Goal: Information Seeking & Learning: Learn about a topic

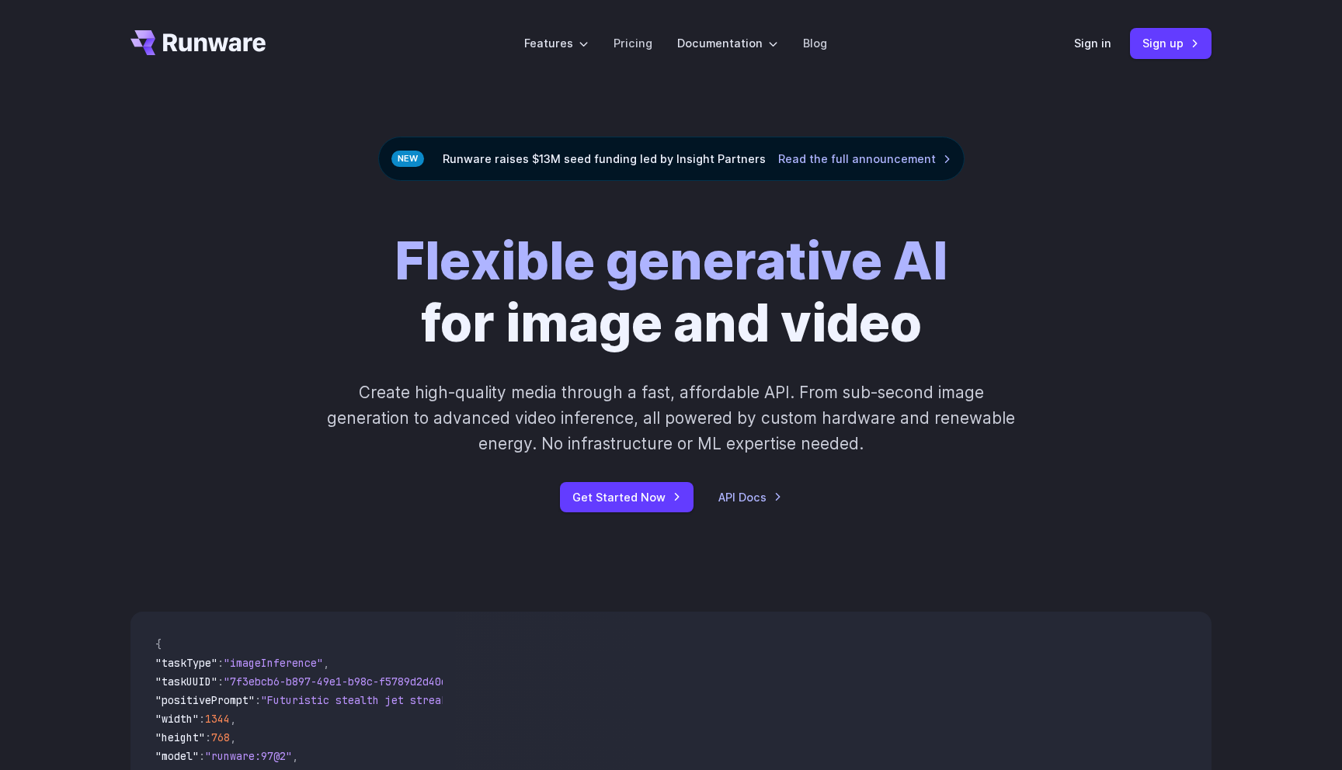
click at [491, 310] on h1 "Flexible generative AI for image and video" at bounding box center [670, 293] width 553 height 124
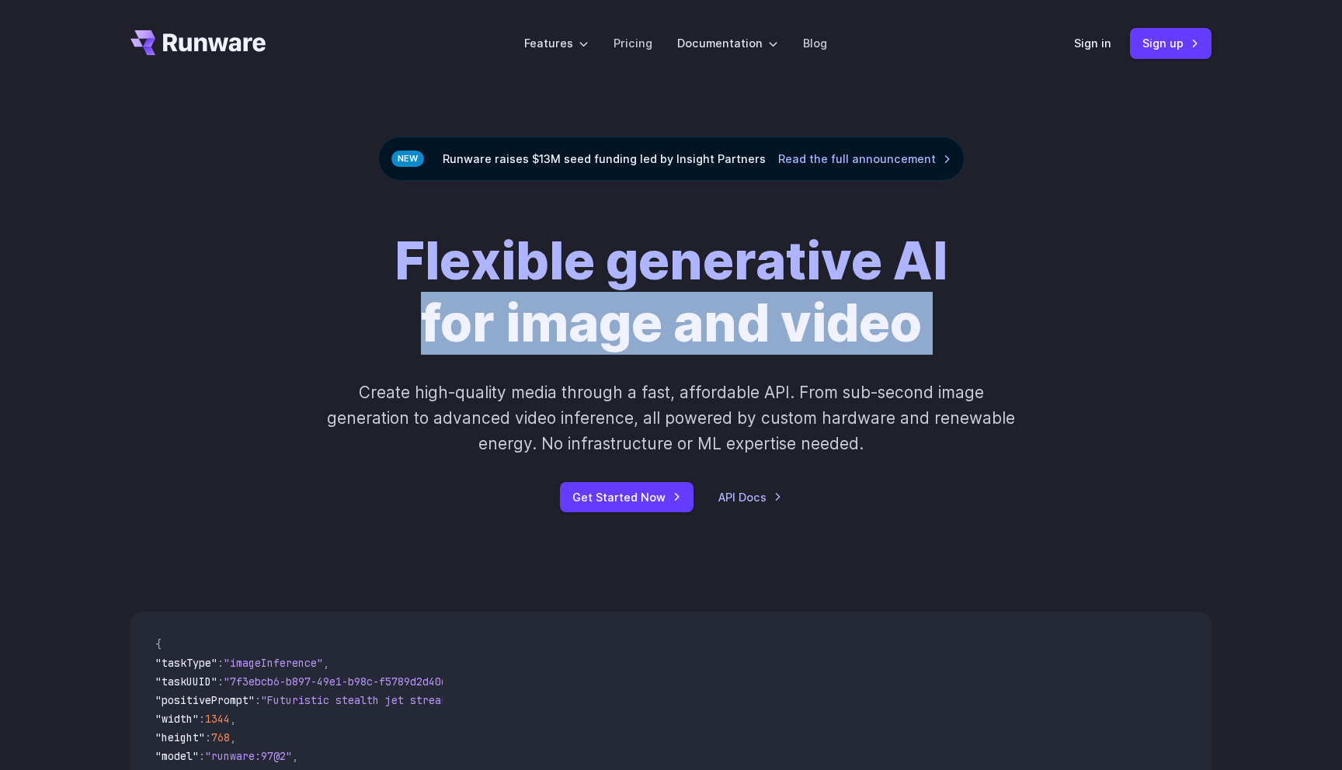
click at [491, 310] on h1 "Flexible generative AI for image and video" at bounding box center [670, 293] width 553 height 124
click at [525, 323] on h1 "Flexible generative AI for image and video" at bounding box center [670, 293] width 553 height 124
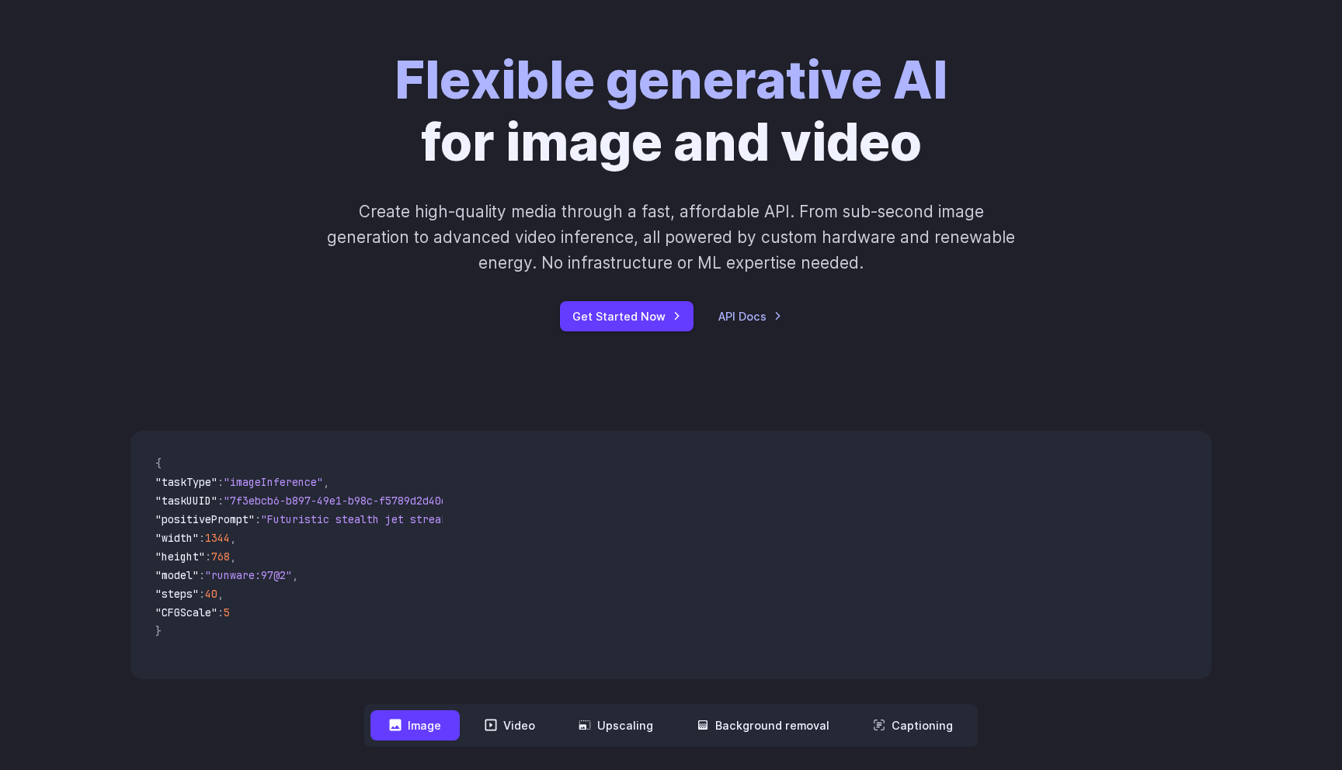
scroll to position [96, 0]
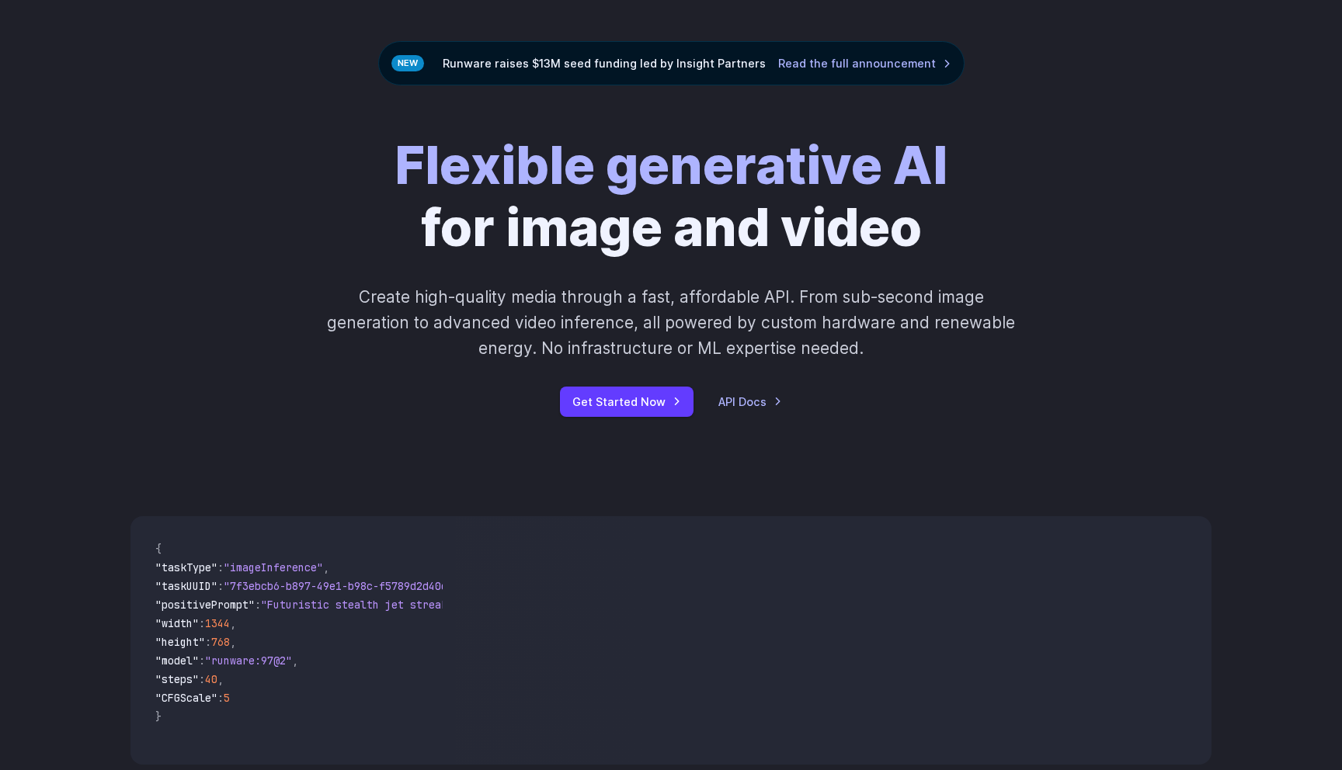
click at [525, 323] on p "Create high-quality media through a fast, affordable API. From sub-second image…" at bounding box center [671, 323] width 692 height 78
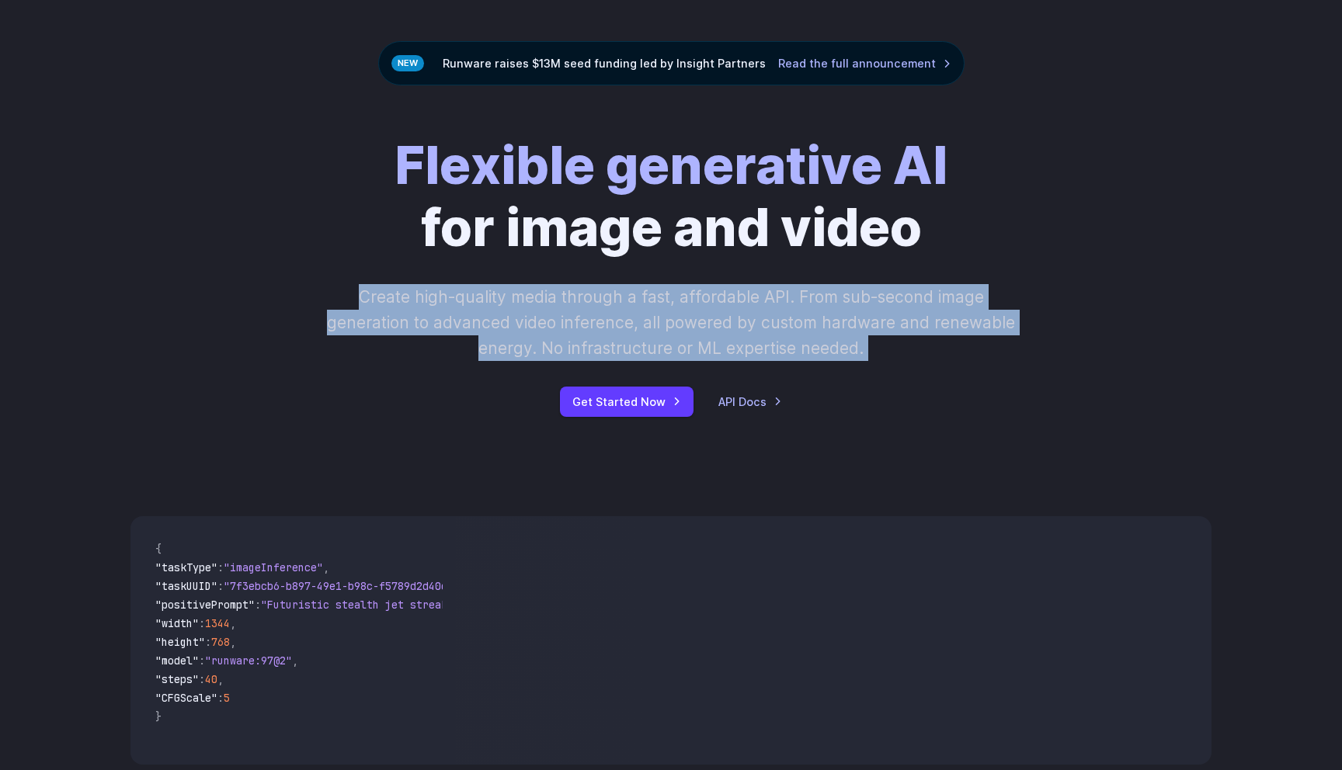
click at [525, 323] on p "Create high-quality media through a fast, affordable API. From sub-second image…" at bounding box center [671, 323] width 692 height 78
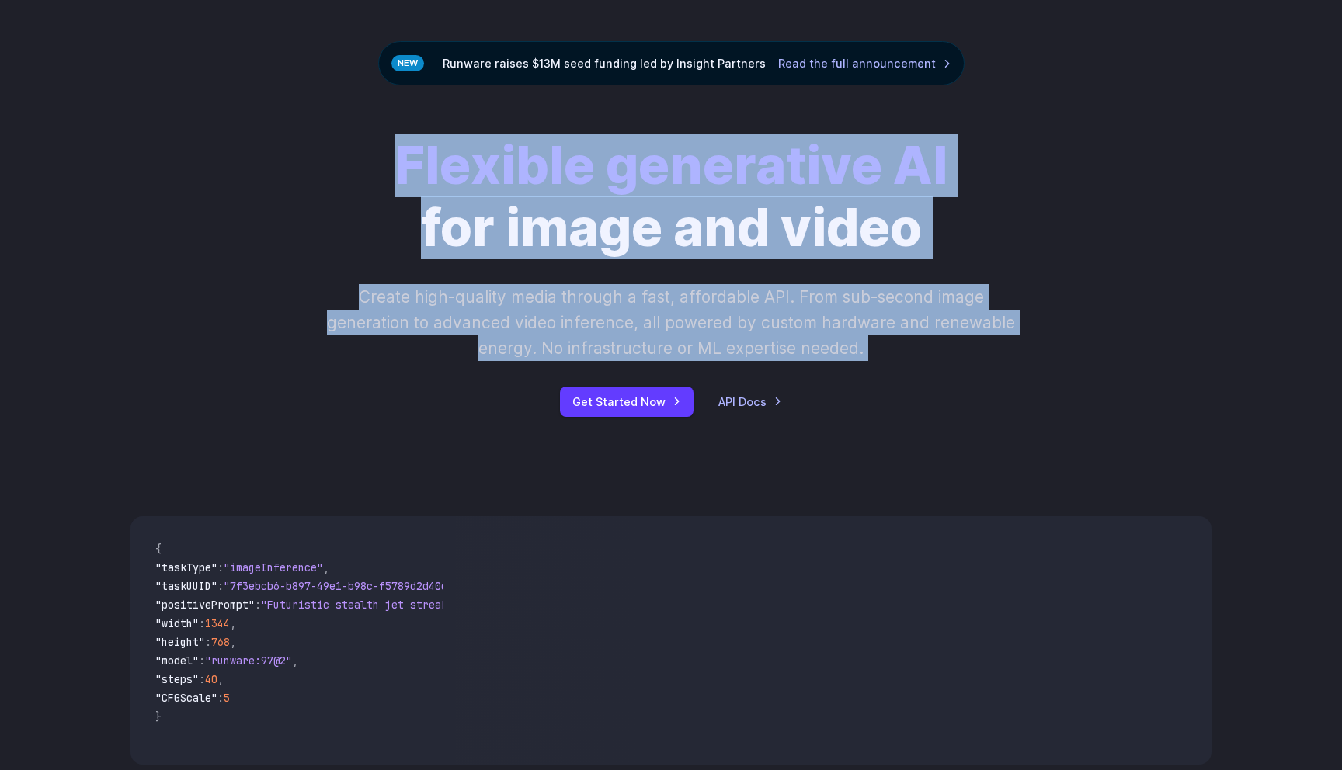
drag, startPoint x: 525, startPoint y: 323, endPoint x: 537, endPoint y: 118, distance: 205.4
click at [537, 118] on div "Flexible generative AI for image and video Create high-quality media through a …" at bounding box center [671, 275] width 1342 height 381
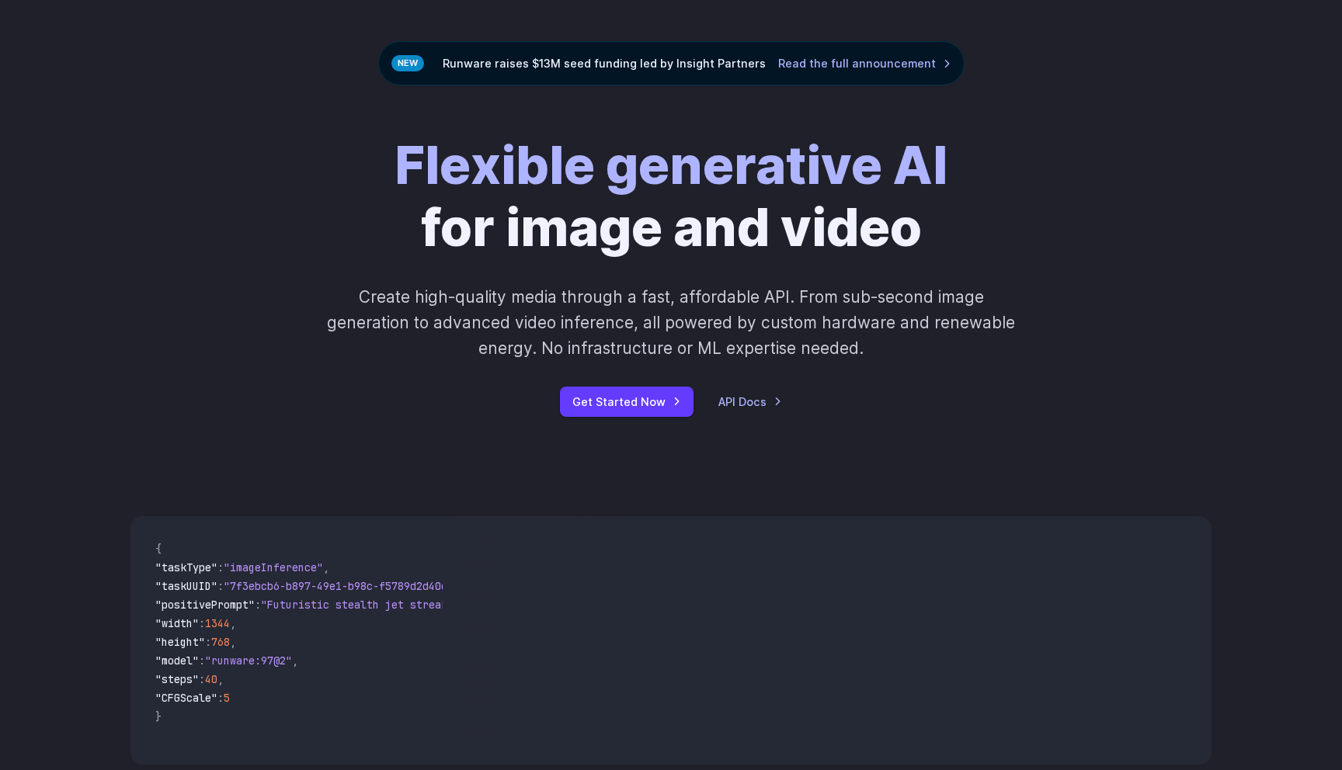
click at [537, 118] on div "Flexible generative AI for image and video Create high-quality media through a …" at bounding box center [671, 275] width 1342 height 381
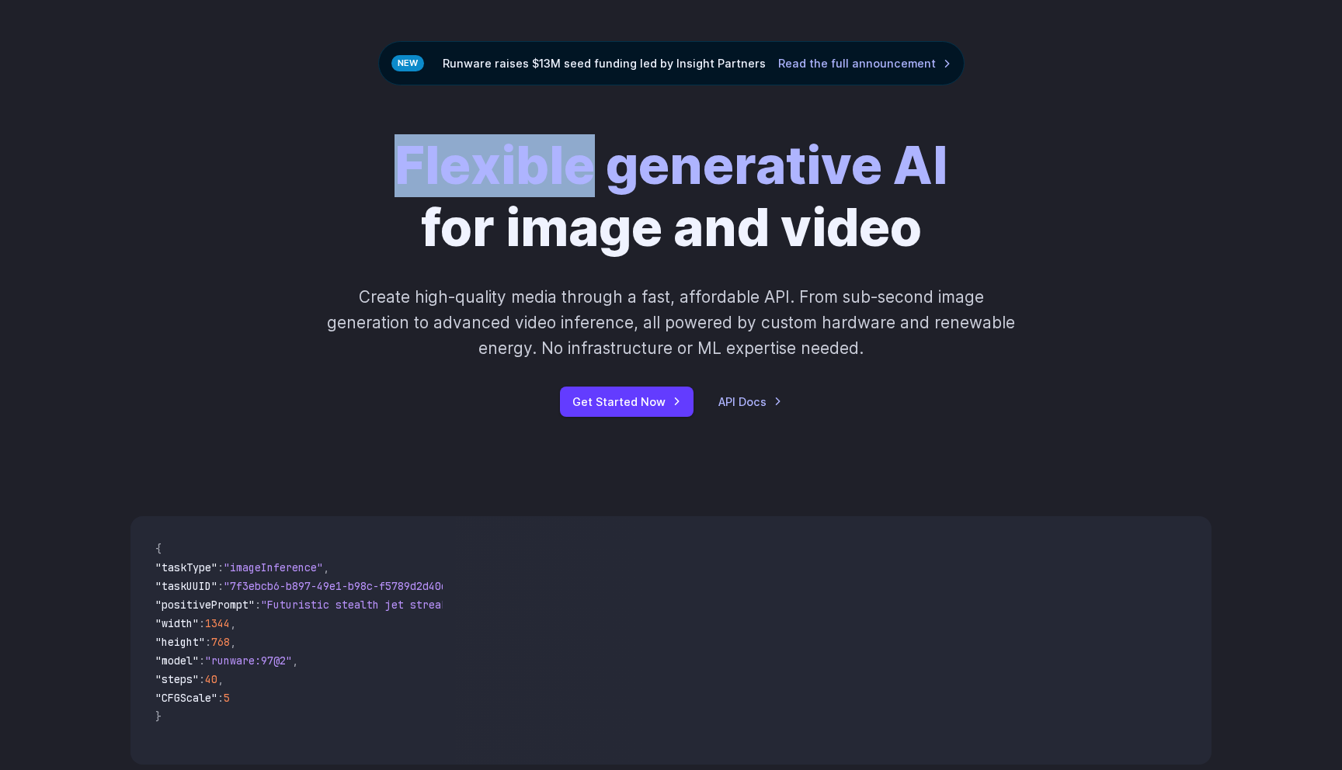
click at [537, 118] on div "Flexible generative AI for image and video Create high-quality media through a …" at bounding box center [671, 275] width 1342 height 381
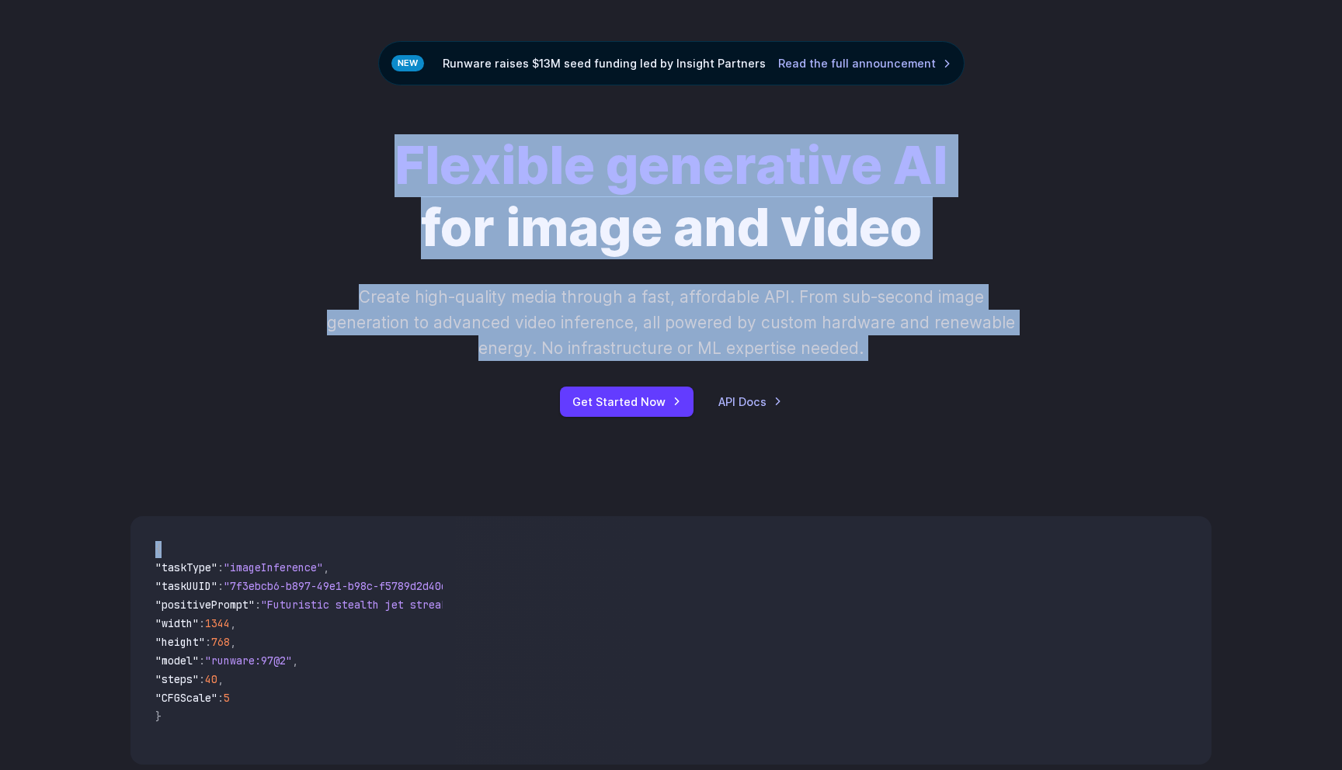
drag, startPoint x: 537, startPoint y: 118, endPoint x: 511, endPoint y: 403, distance: 286.2
click at [511, 403] on div "Flexible generative AI for image and video Create high-quality media through a …" at bounding box center [671, 275] width 1342 height 381
click at [511, 403] on div "Get Started Now API Docs" at bounding box center [670, 402] width 865 height 30
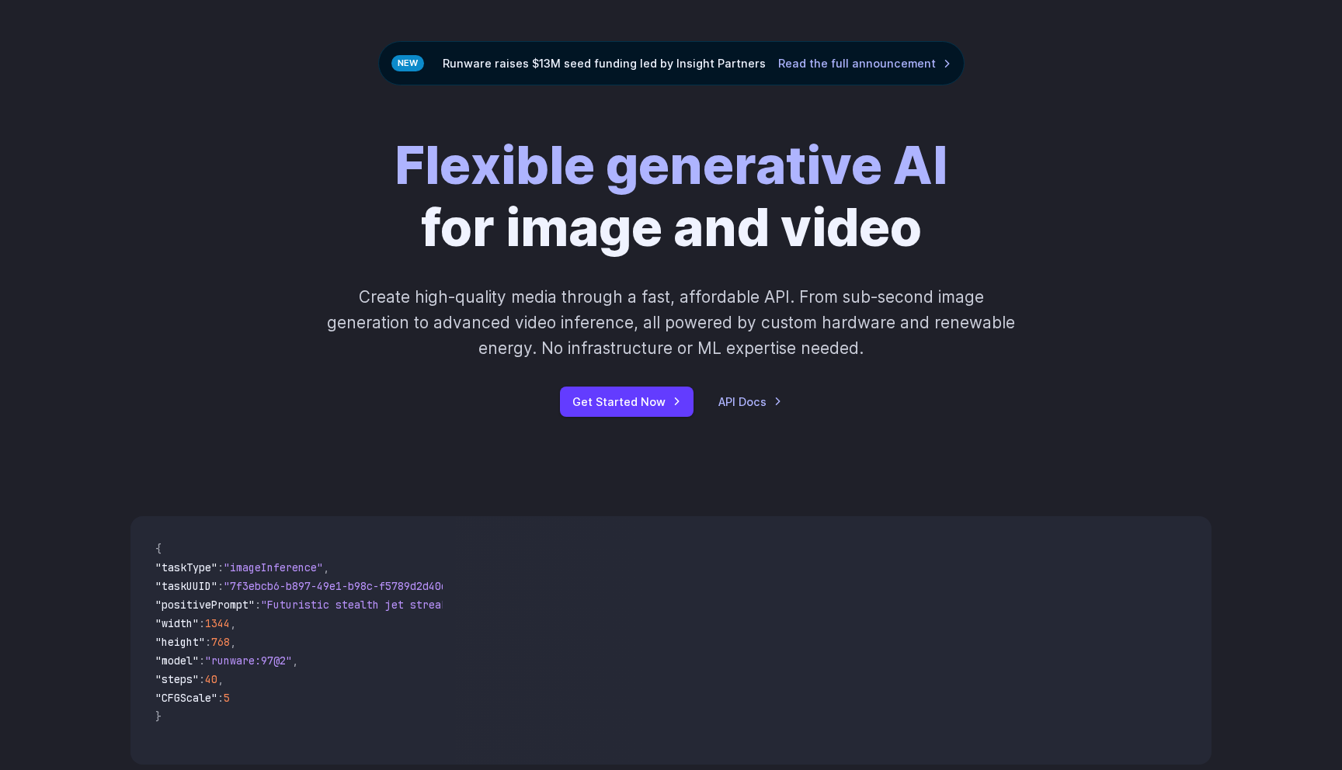
scroll to position [0, 0]
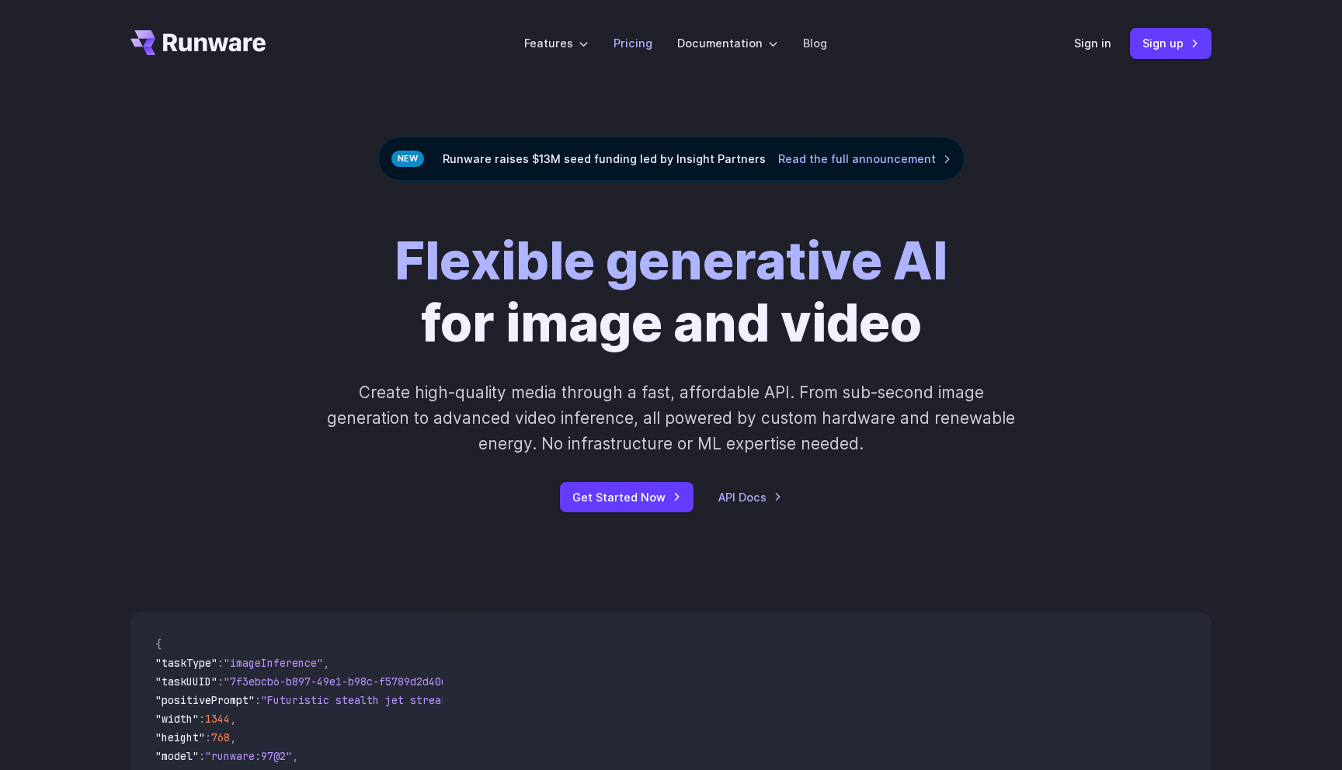
click at [640, 42] on link "Pricing" at bounding box center [632, 43] width 39 height 18
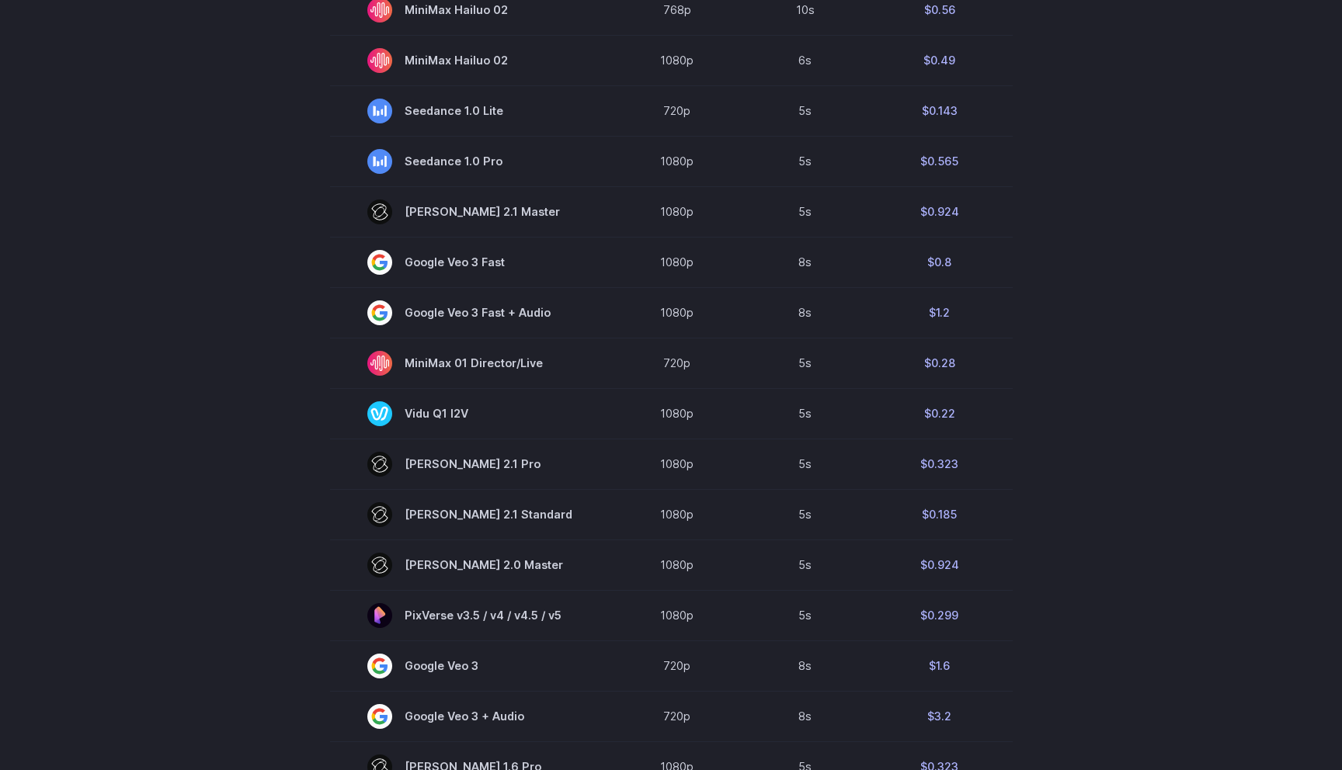
scroll to position [493, 0]
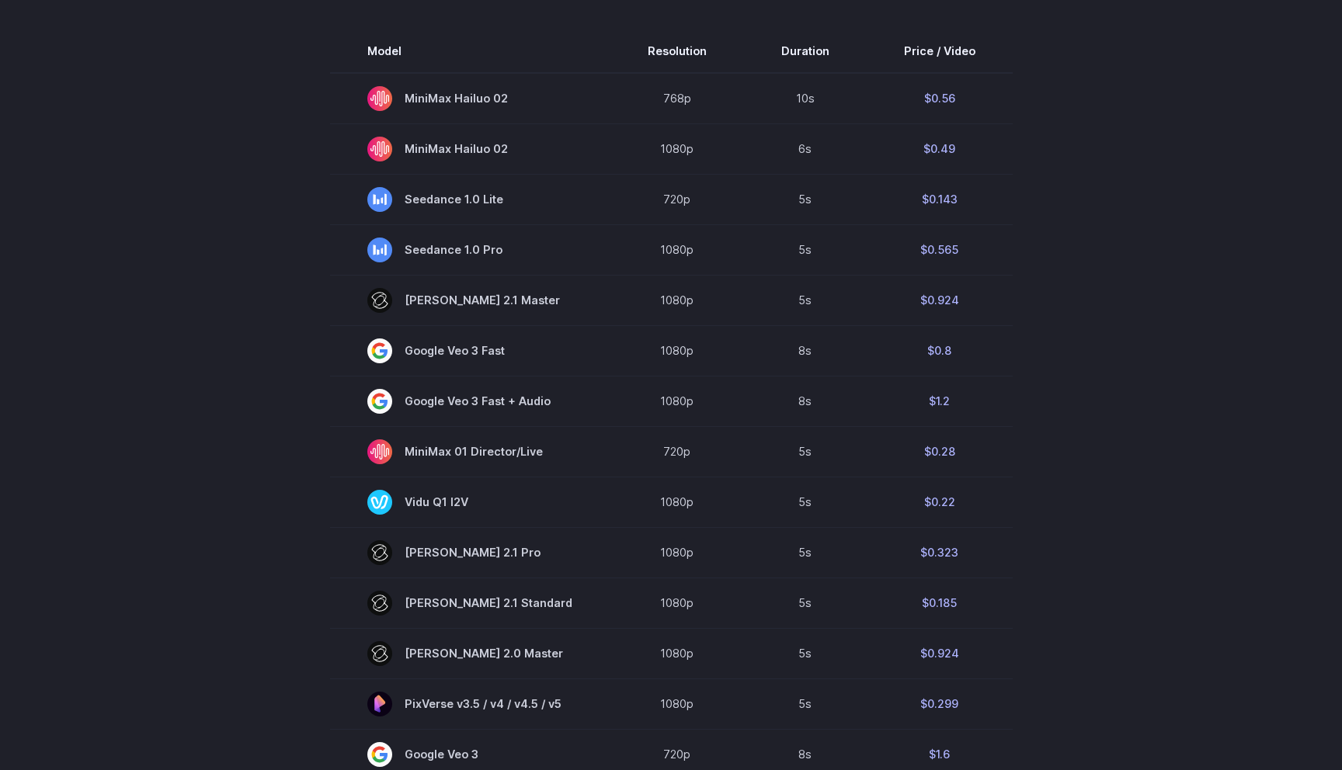
drag, startPoint x: 1078, startPoint y: 44, endPoint x: 1070, endPoint y: 624, distance: 579.3
click at [1070, 624] on section "Model Resolution Duration Price / Video MiniMax Hailuo 02 768p 10s $0.56 MiniMa…" at bounding box center [670, 556] width 1081 height 1053
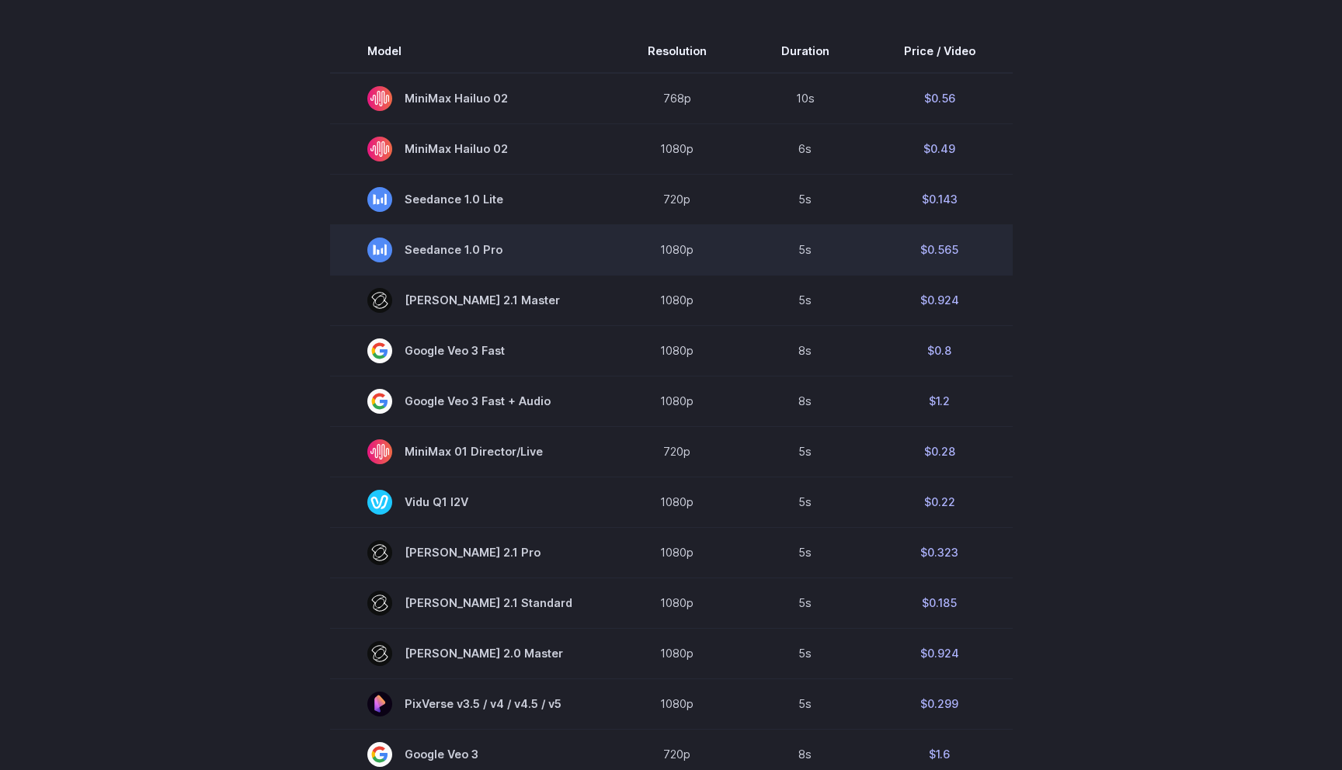
click at [933, 252] on td "$0.565" at bounding box center [940, 249] width 146 height 50
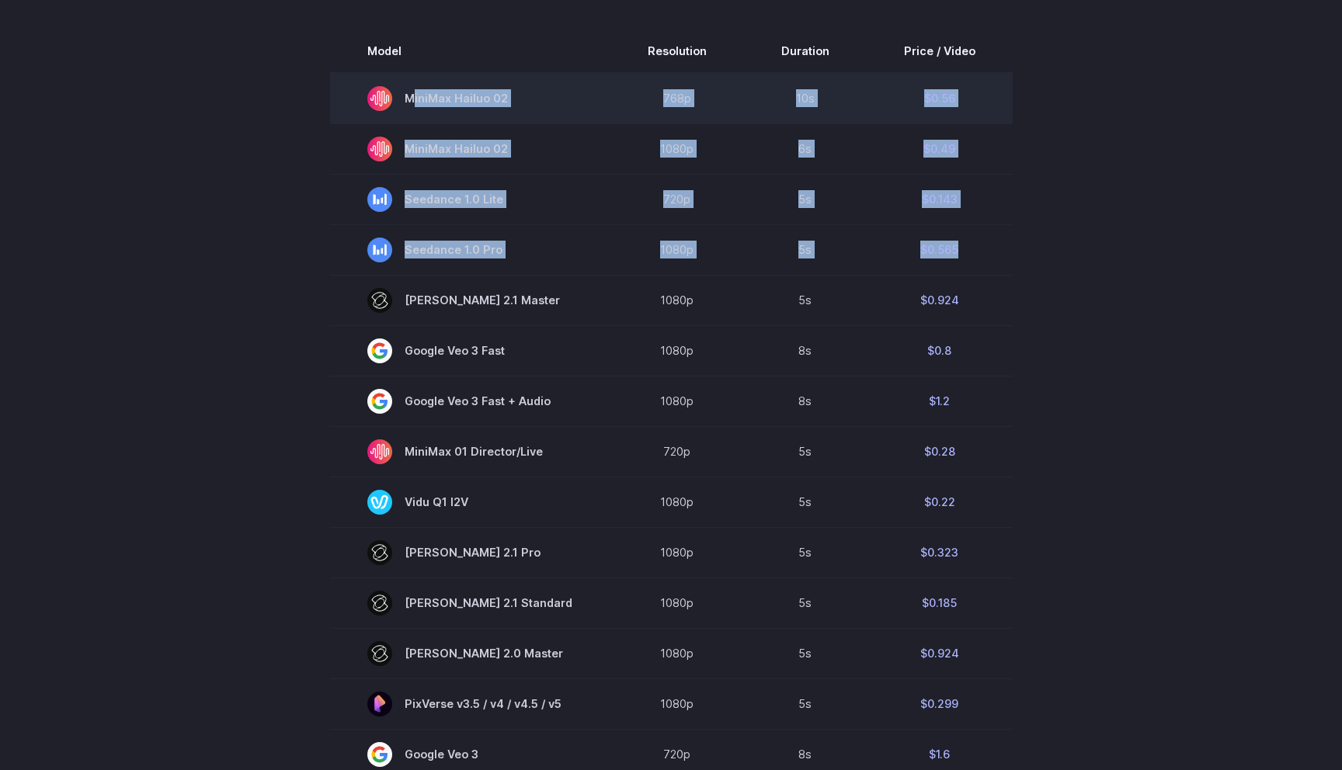
drag, startPoint x: 933, startPoint y: 252, endPoint x: 526, endPoint y: 108, distance: 430.8
click at [526, 108] on tbody "Model Resolution Duration Price / Video MiniMax Hailuo 02 768p 10s $0.56 MiniMa…" at bounding box center [671, 556] width 683 height 1053
click at [526, 108] on span "MiniMax Hailuo 02" at bounding box center [470, 98] width 206 height 25
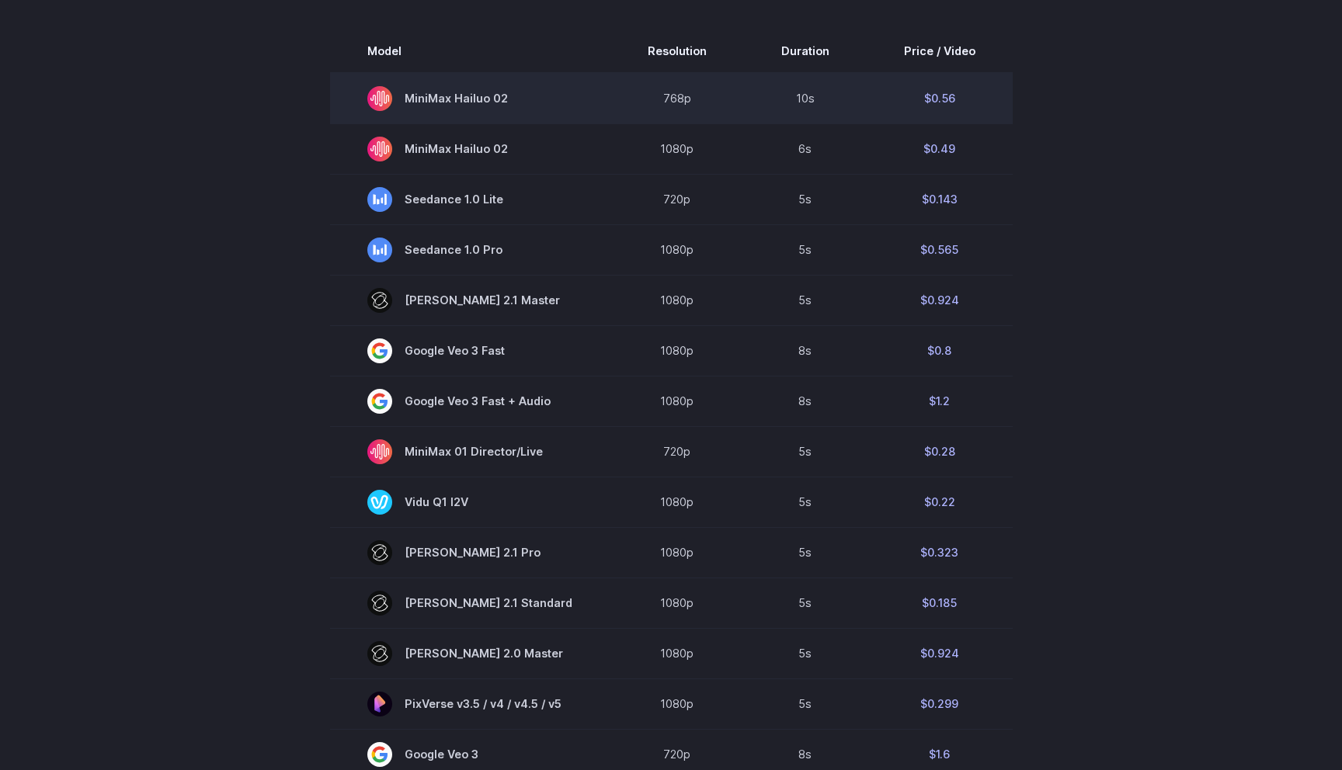
click at [526, 108] on span "MiniMax Hailuo 02" at bounding box center [470, 98] width 206 height 25
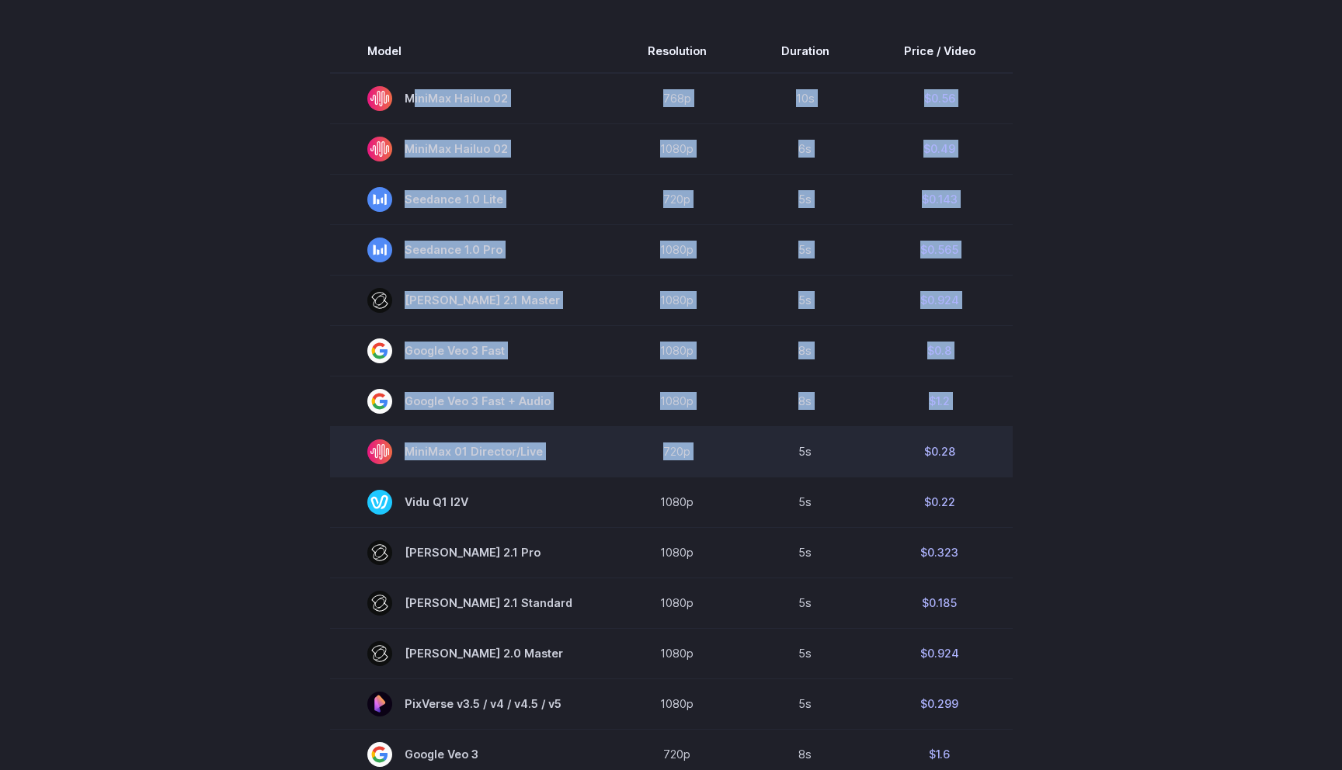
drag, startPoint x: 526, startPoint y: 108, endPoint x: 696, endPoint y: 446, distance: 378.2
click at [696, 446] on tbody "Model Resolution Duration Price / Video MiniMax Hailuo 02 768p 10s $0.56 MiniMa…" at bounding box center [671, 556] width 683 height 1053
click at [696, 446] on td "720p" at bounding box center [677, 451] width 134 height 50
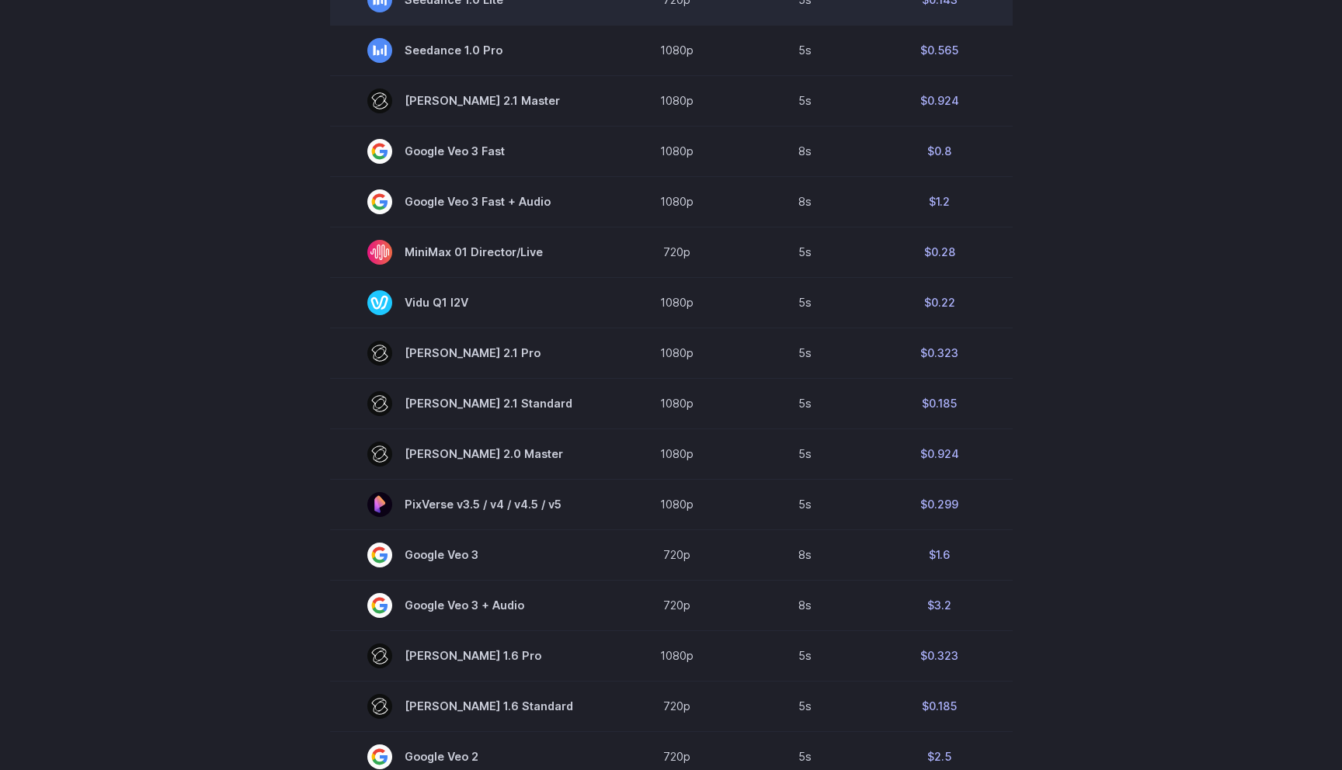
scroll to position [659, 0]
